Goal: Task Accomplishment & Management: Complete application form

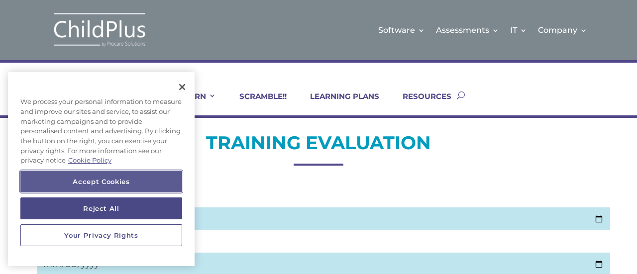
click at [156, 181] on button "Accept Cookies" at bounding box center [101, 182] width 162 height 22
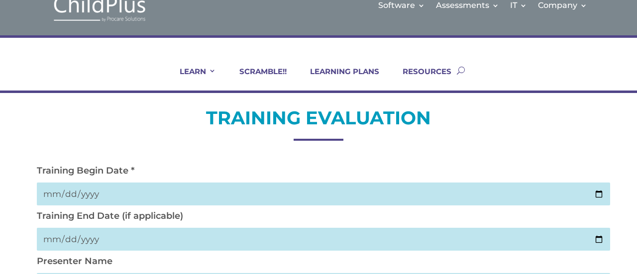
scroll to position [25, 0]
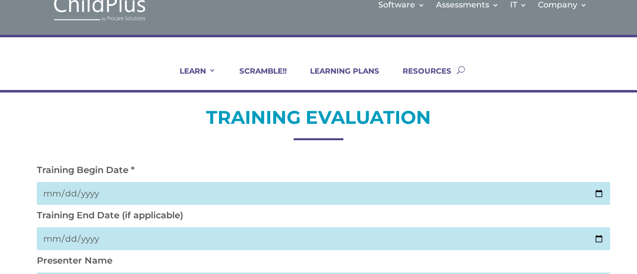
drag, startPoint x: 253, startPoint y: 198, endPoint x: 593, endPoint y: 192, distance: 339.2
click at [596, 192] on input "date" at bounding box center [324, 193] width 574 height 23
type input "2025-08-15"
click at [598, 239] on input "date" at bounding box center [324, 239] width 574 height 23
type input "2025-08-15"
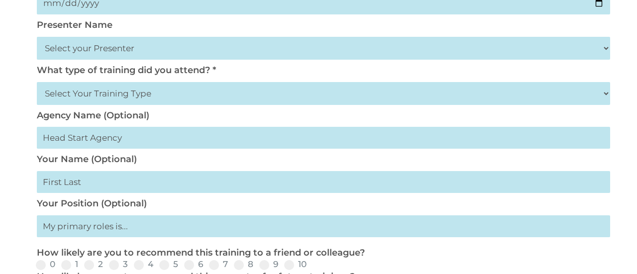
scroll to position [253, 0]
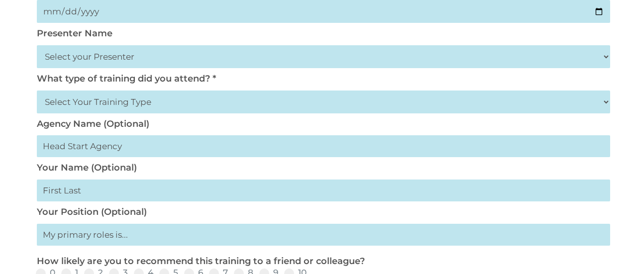
drag, startPoint x: 149, startPoint y: 49, endPoint x: 147, endPoint y: 58, distance: 9.2
click at [147, 58] on select "Select your Presenter Aaron Dickerson Amy Corkery Cindy Coats Danielle Hensley …" at bounding box center [324, 56] width 574 height 23
select select "Haase, Trish"
click at [37, 46] on select "Select your Presenter Aaron Dickerson Amy Corkery Cindy Coats Danielle Hensley …" at bounding box center [324, 56] width 574 height 23
click at [146, 99] on select "Select Your Training Type On-site (at your agency) Virtual Visit Live Group Web…" at bounding box center [324, 102] width 574 height 23
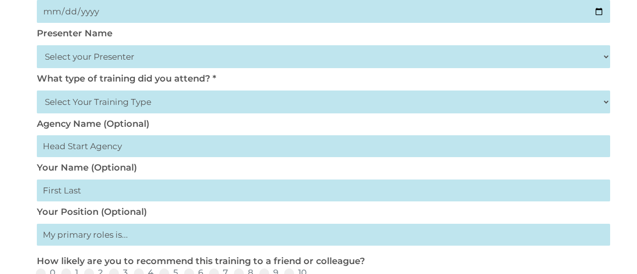
select select "Live Group Webinar"
click at [37, 91] on select "Select Your Training Type On-site (at your agency) Virtual Visit Live Group Web…" at bounding box center [324, 102] width 574 height 23
click at [112, 195] on input "text" at bounding box center [324, 191] width 574 height 22
type input "Assistant Teacher"
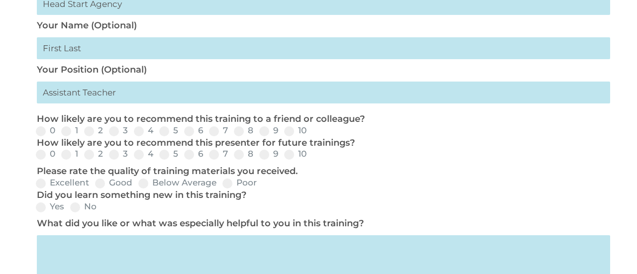
click at [336, 143] on p "How likely are you to recommend this presenter for future trainings?" at bounding box center [321, 143] width 569 height 12
click at [237, 134] on span at bounding box center [239, 131] width 10 height 10
click at [258, 134] on input "8" at bounding box center [261, 134] width 6 height 6
radio input "true"
click at [240, 160] on span at bounding box center [239, 155] width 10 height 10
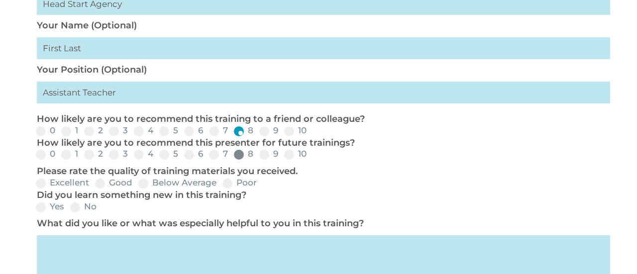
click at [258, 161] on input "8" at bounding box center [261, 158] width 6 height 6
radio input "true"
click at [106, 182] on label "Good" at bounding box center [113, 183] width 37 height 8
click at [137, 184] on input "Good" at bounding box center [140, 187] width 6 height 6
radio input "true"
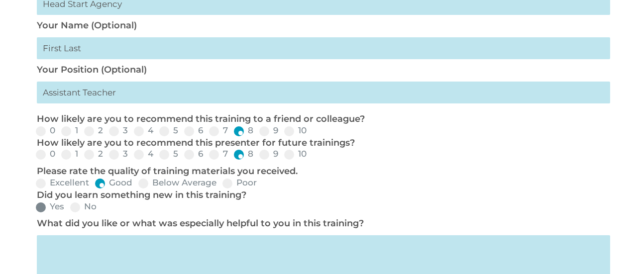
click at [51, 210] on label "Yes" at bounding box center [50, 207] width 28 height 8
click at [69, 210] on input "Yes" at bounding box center [72, 211] width 6 height 6
radio input "true"
click at [0, 224] on div "TRAINING EVALUATION Training Begin Date * 2025-08-15 Training End Date (if appl…" at bounding box center [318, 101] width 637 height 757
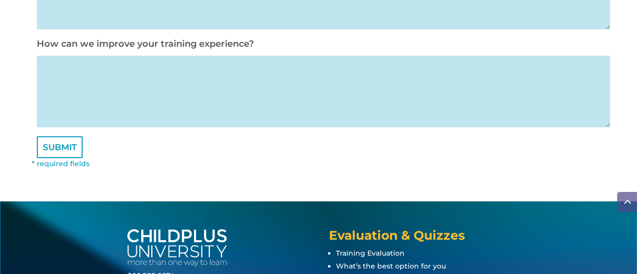
scroll to position [673, 0]
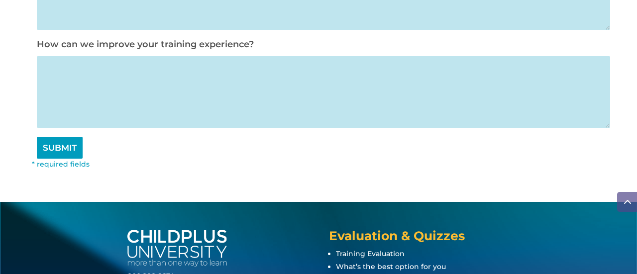
click at [61, 159] on input "SUBMIT" at bounding box center [60, 148] width 46 height 22
